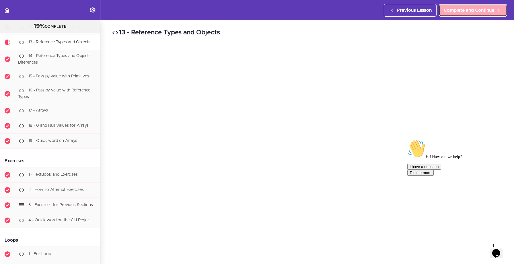
click at [464, 12] on span "Complete and Continue" at bounding box center [469, 10] width 51 height 7
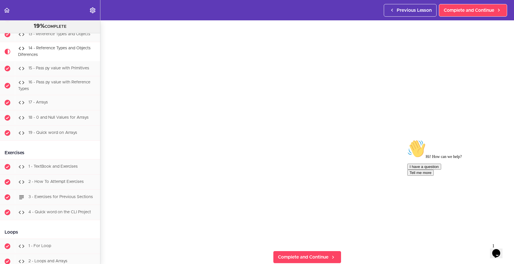
scroll to position [45, 0]
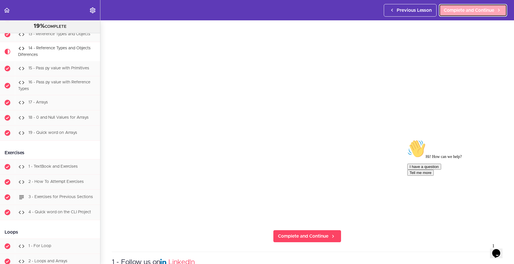
click at [470, 12] on span "Complete and Continue" at bounding box center [469, 10] width 51 height 7
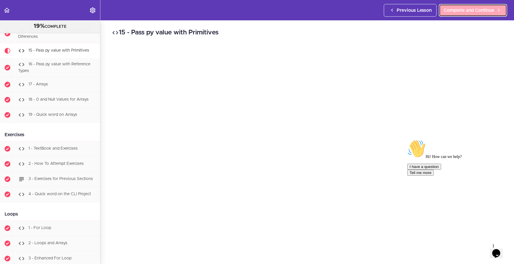
scroll to position [733, 0]
click at [448, 9] on span "Complete and Continue" at bounding box center [469, 10] width 51 height 7
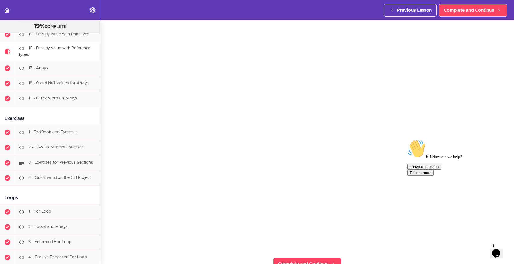
scroll to position [17, 0]
click at [458, 10] on span "Complete and Continue" at bounding box center [469, 10] width 51 height 7
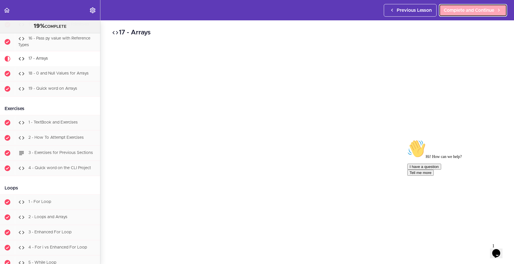
scroll to position [767, 0]
